Goal: Check status: Check status

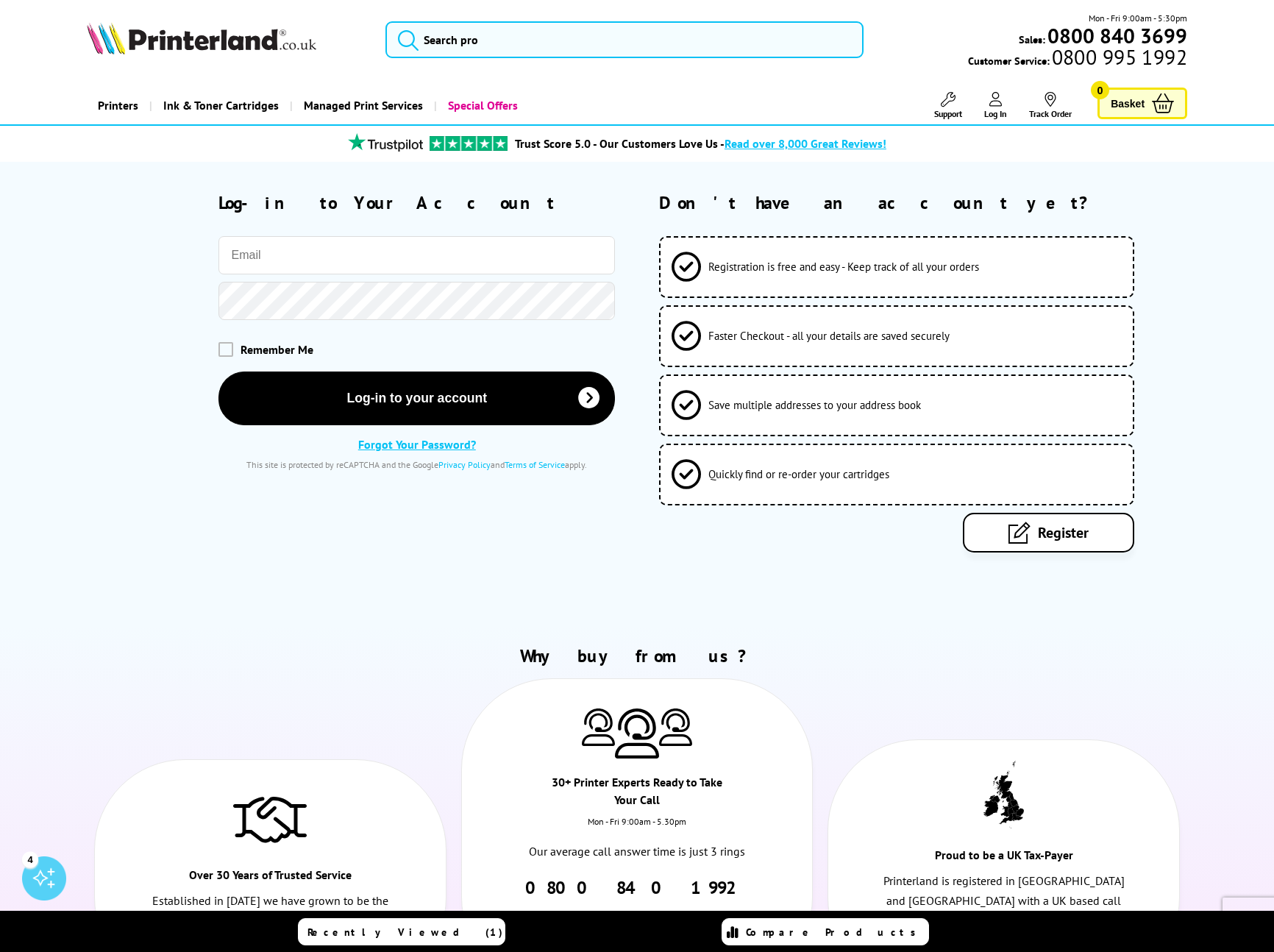
click at [350, 257] on input "email" at bounding box center [416, 255] width 396 height 38
type input "[EMAIL_ADDRESS][DOMAIN_NAME]"
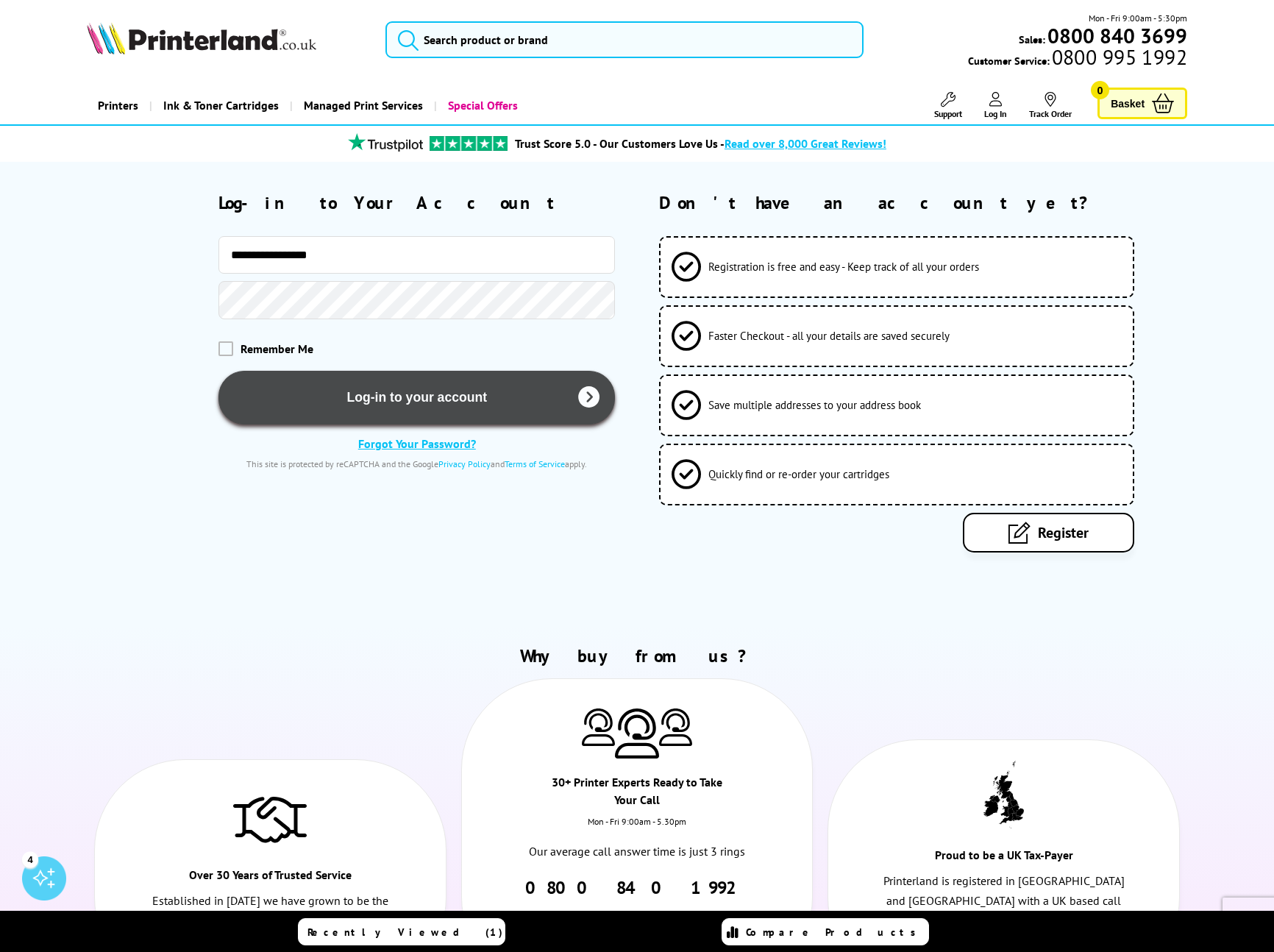
click at [418, 376] on button "Log-in to your account" at bounding box center [416, 397] width 396 height 54
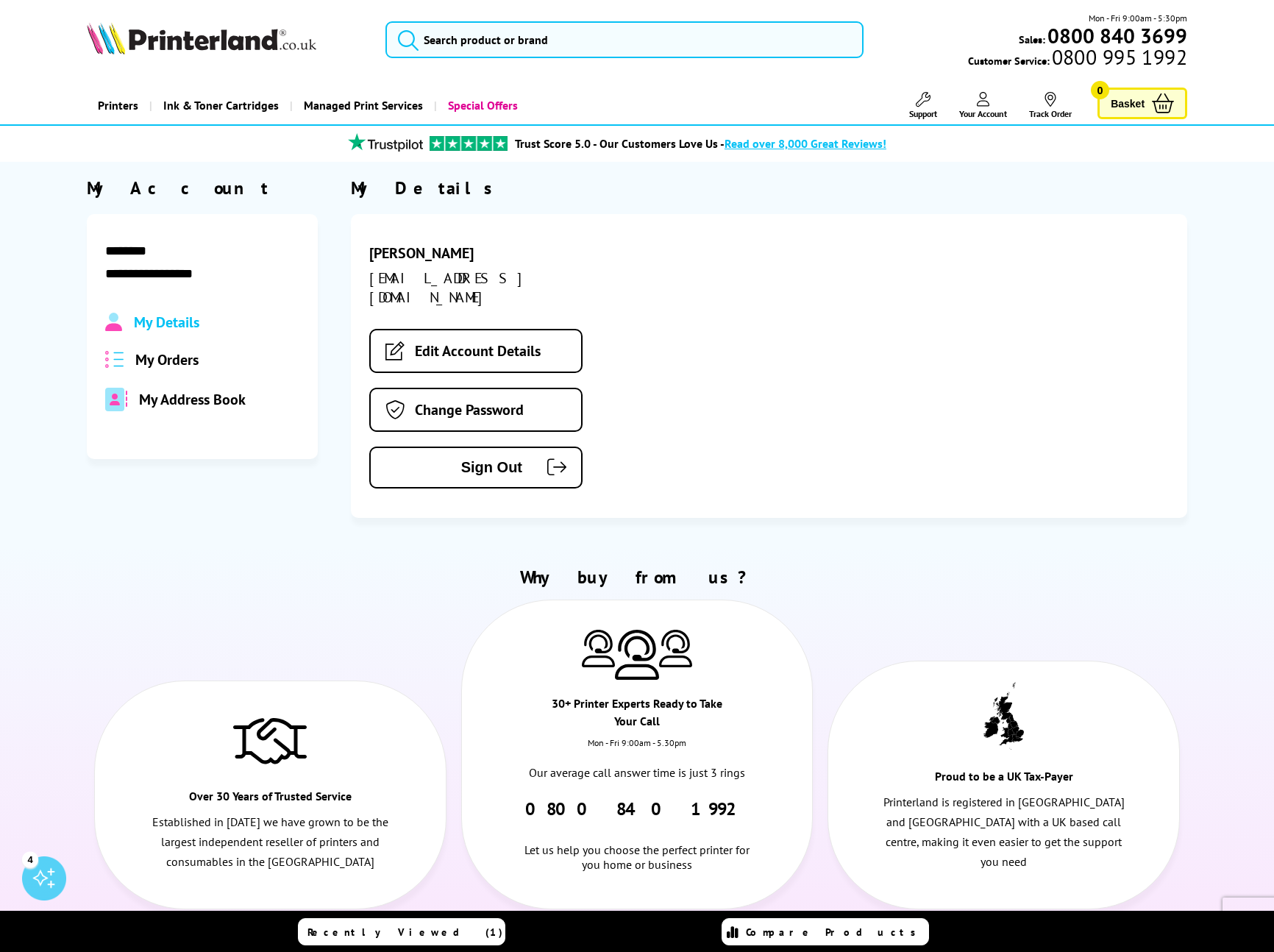
click at [176, 360] on span "My Orders" at bounding box center [167, 359] width 63 height 19
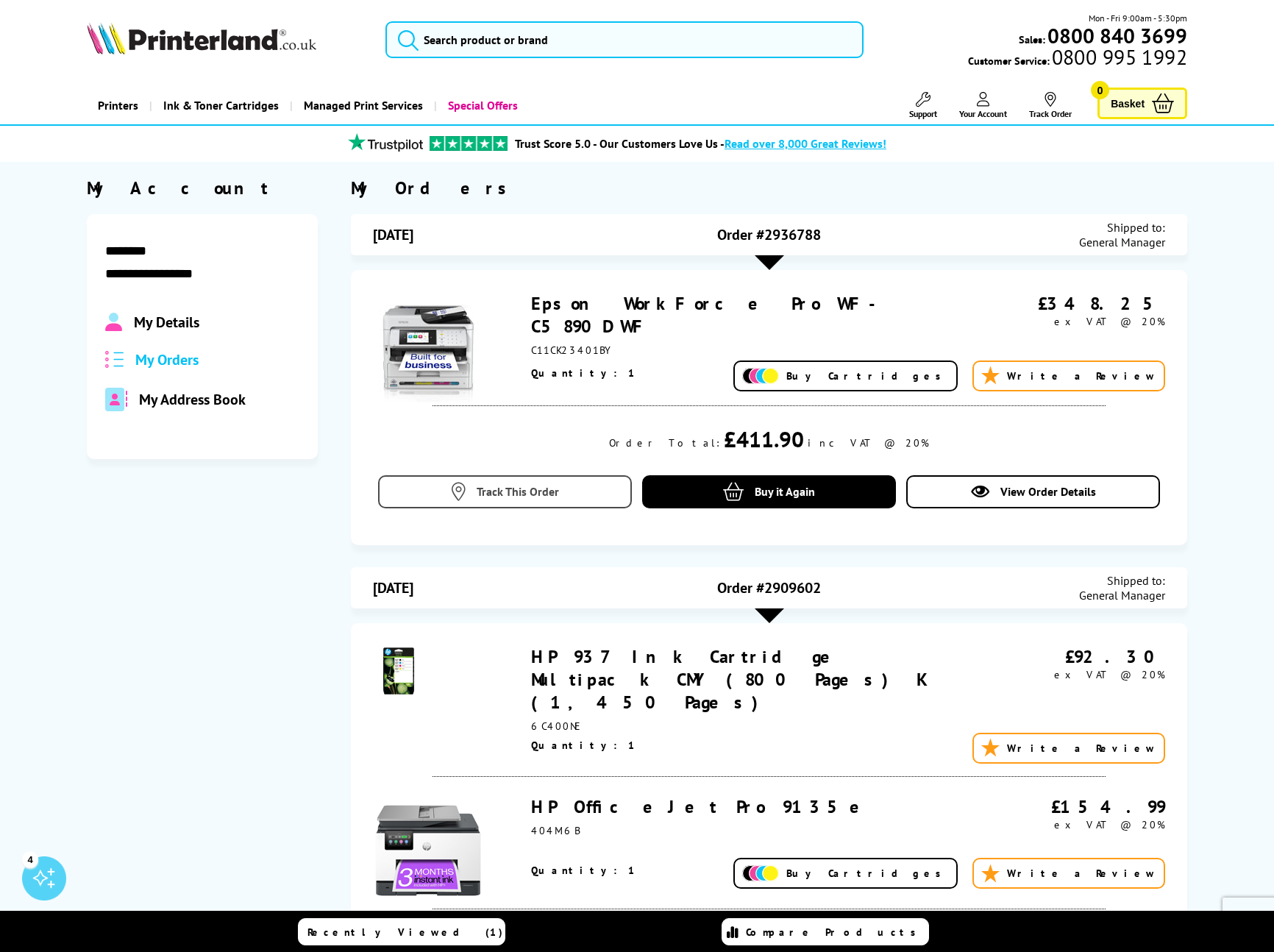
click at [498, 487] on span "Track This Order" at bounding box center [517, 491] width 82 height 15
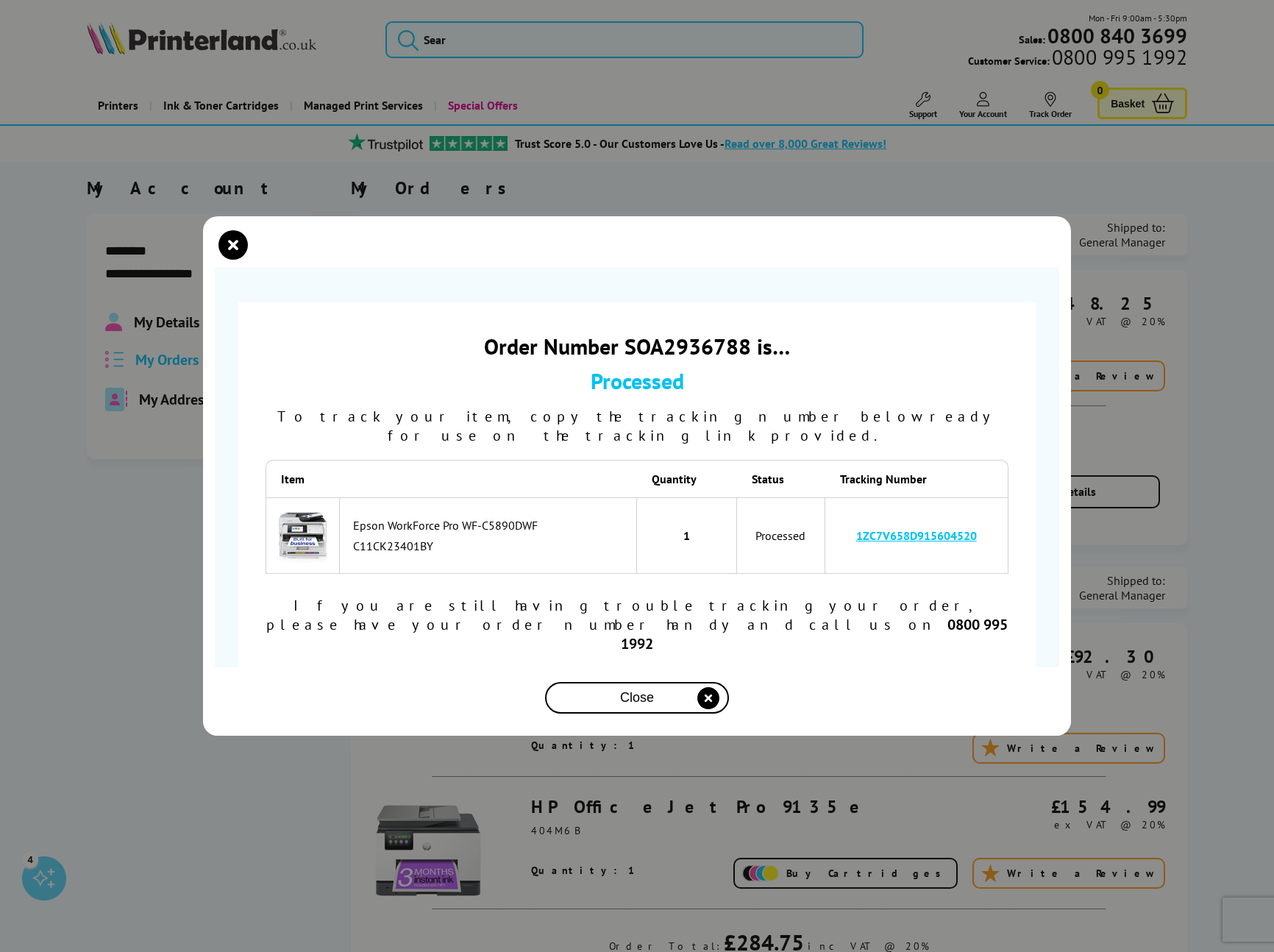
click at [504, 488] on th at bounding box center [488, 478] width 297 height 37
click at [937, 543] on link "1ZC7V658D915604520" at bounding box center [916, 535] width 121 height 15
drag, startPoint x: 951, startPoint y: 543, endPoint x: 856, endPoint y: 543, distance: 95.0
click at [856, 543] on td "1ZC7V658D915604520" at bounding box center [917, 536] width 183 height 77
copy link "1ZC7V658D915604520"
